Goal: Information Seeking & Learning: Learn about a topic

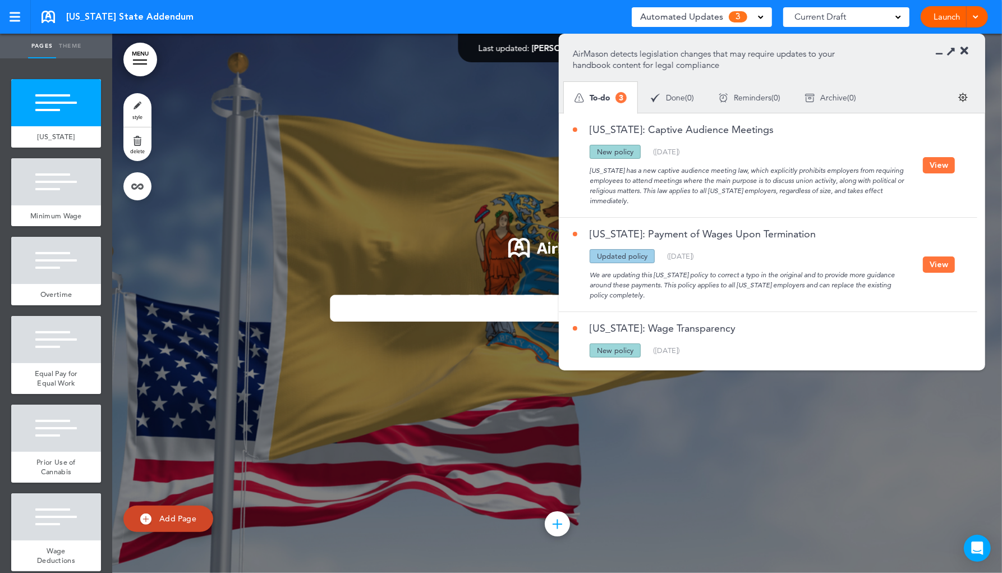
click at [759, 232] on link "[US_STATE]: Payment of Wages Upon Termination" at bounding box center [694, 234] width 243 height 10
click at [864, 185] on div "[US_STATE] has a new captive audience meeting law, which explicitly prohibits e…" at bounding box center [748, 182] width 350 height 47
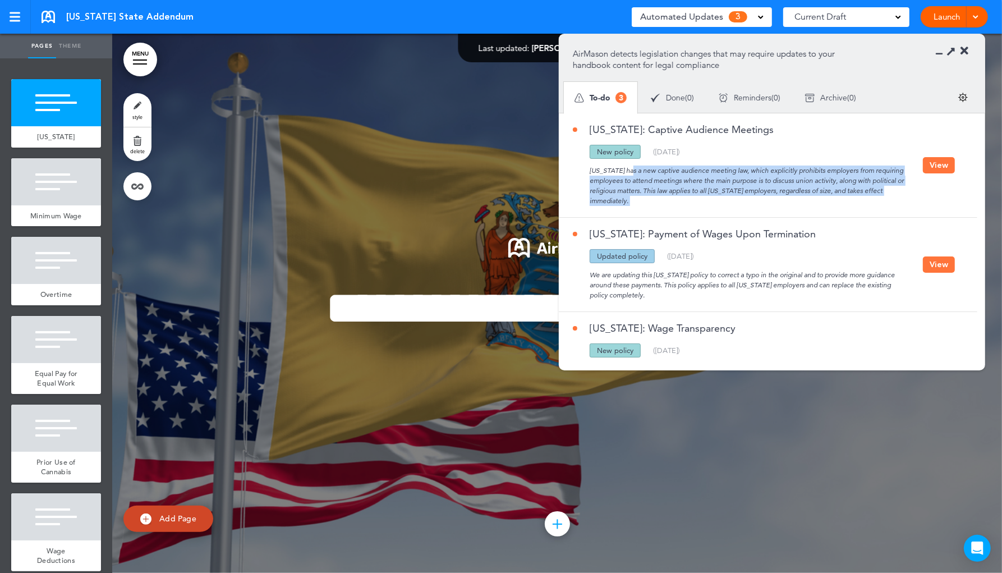
click at [864, 185] on div "[US_STATE] has a new captive audience meeting law, which explicitly prohibits e…" at bounding box center [748, 182] width 350 height 47
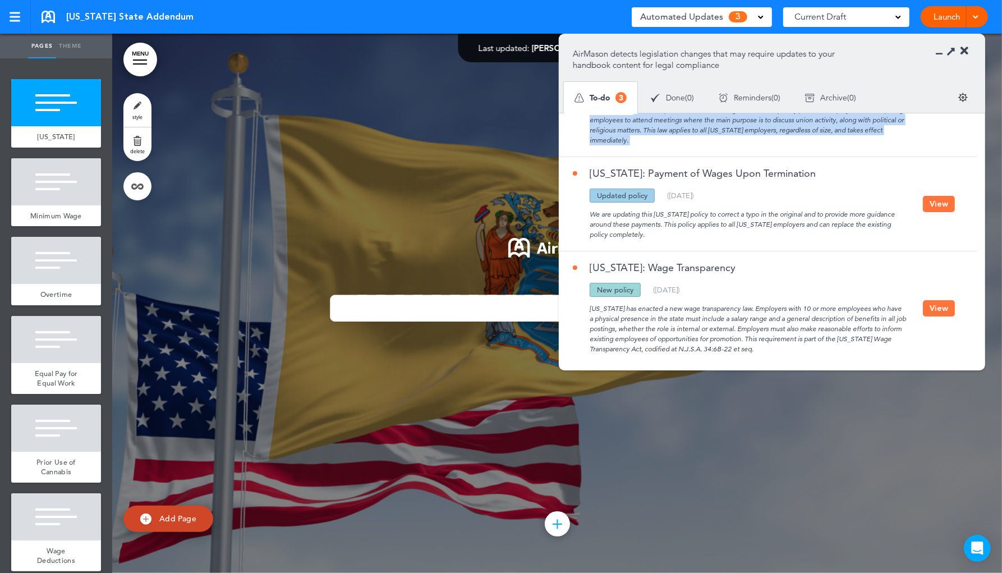
scroll to position [76, 0]
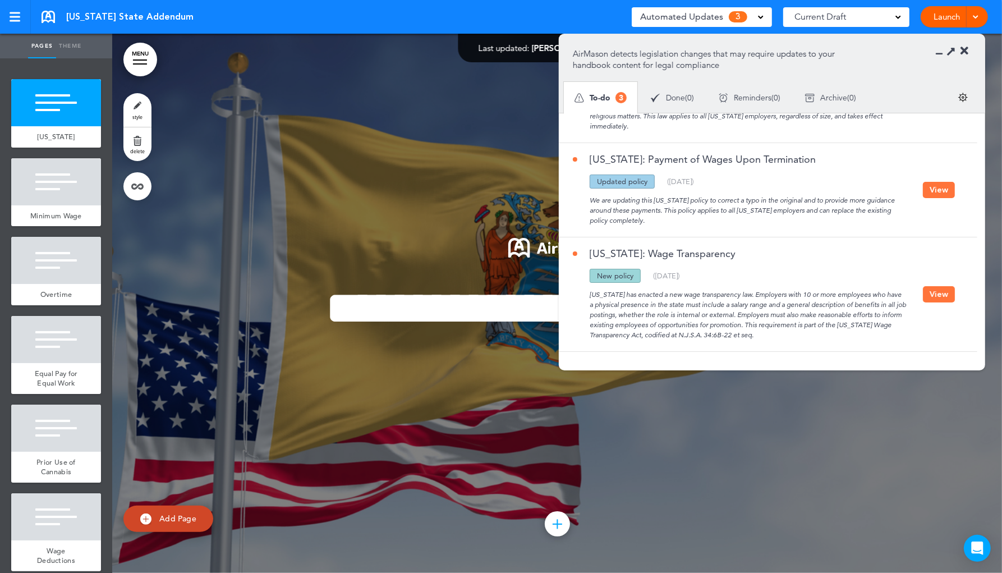
click at [861, 309] on div "[US_STATE] has enacted a new wage transparency law. Employers with 10 or more e…" at bounding box center [748, 311] width 350 height 57
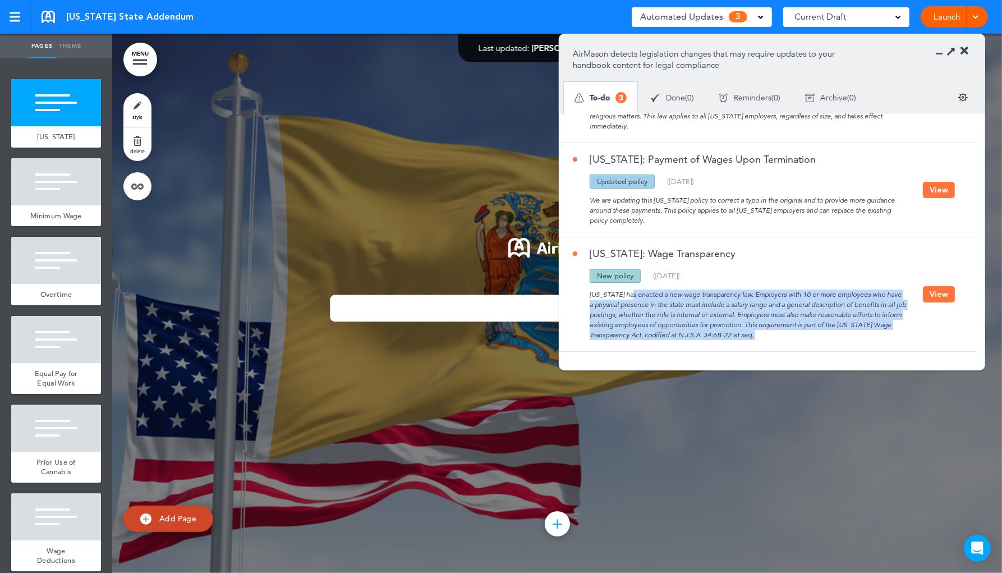
click at [861, 309] on div "[US_STATE] has enacted a new wage transparency law. Employers with 10 or more e…" at bounding box center [748, 311] width 350 height 57
click at [932, 301] on button "View" at bounding box center [939, 294] width 32 height 16
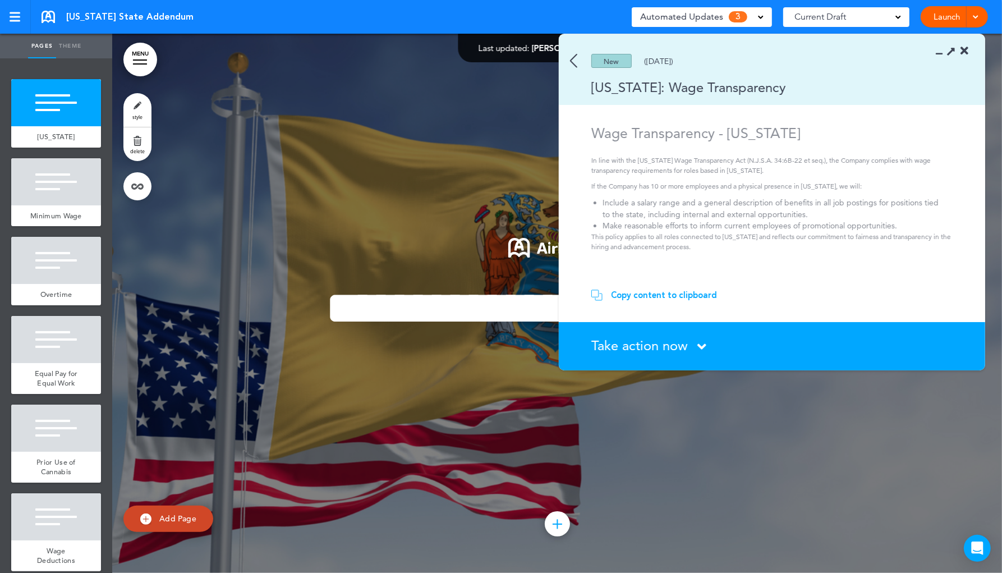
click at [709, 236] on p "This policy applies to all roles connected to [US_STATE] and reflects our commi…" at bounding box center [773, 242] width 365 height 20
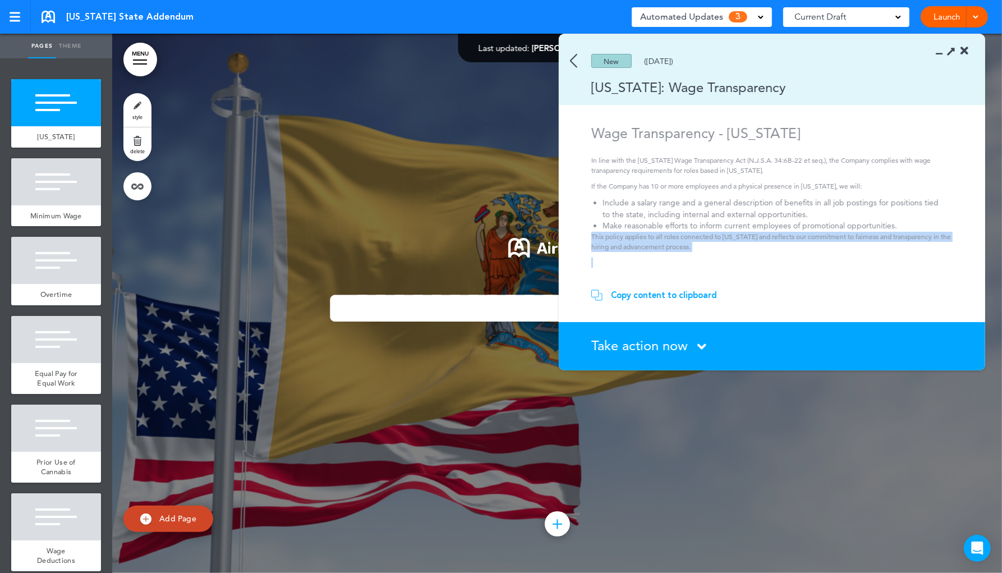
click at [709, 236] on p "This policy applies to all roles connected to [US_STATE] and reflects our commi…" at bounding box center [773, 242] width 365 height 20
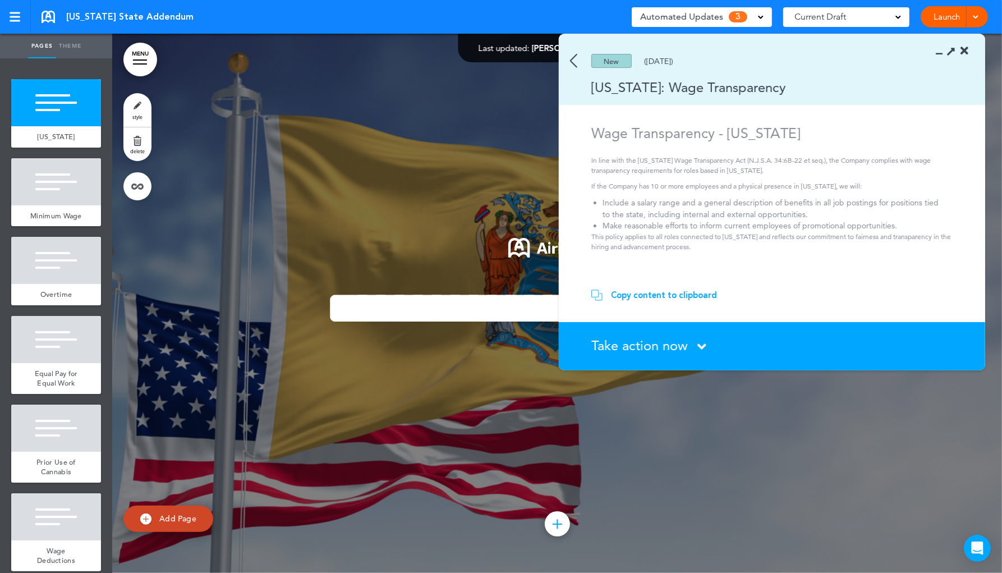
click at [709, 222] on li "Make reasonable efforts to inform current employees of promotional opportunitie…" at bounding box center [773, 226] width 342 height 12
